Goal: Information Seeking & Learning: Learn about a topic

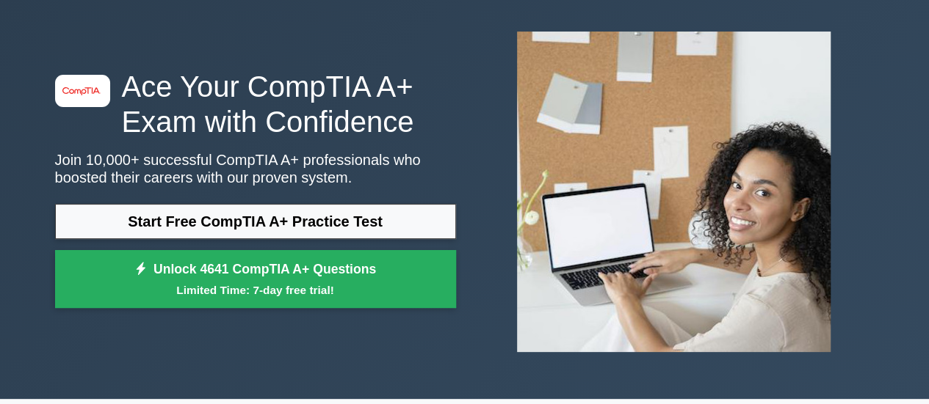
click at [287, 237] on link "Start Free CompTIA A+ Practice Test" at bounding box center [255, 221] width 401 height 35
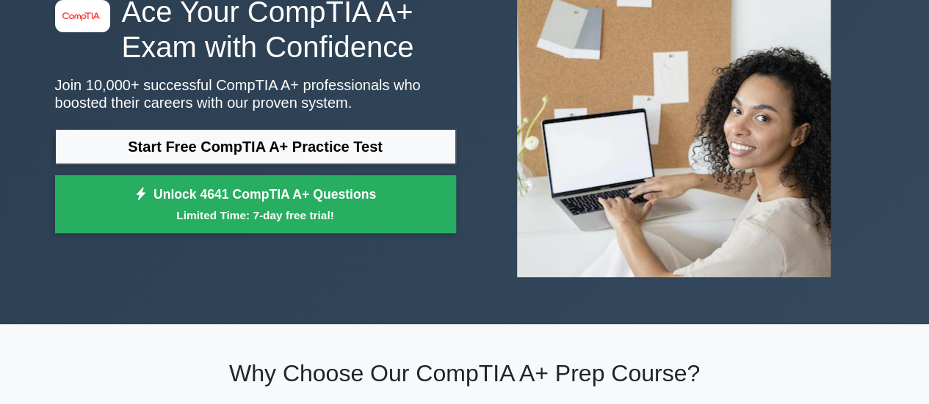
scroll to position [127, 0]
